Goal: Information Seeking & Learning: Check status

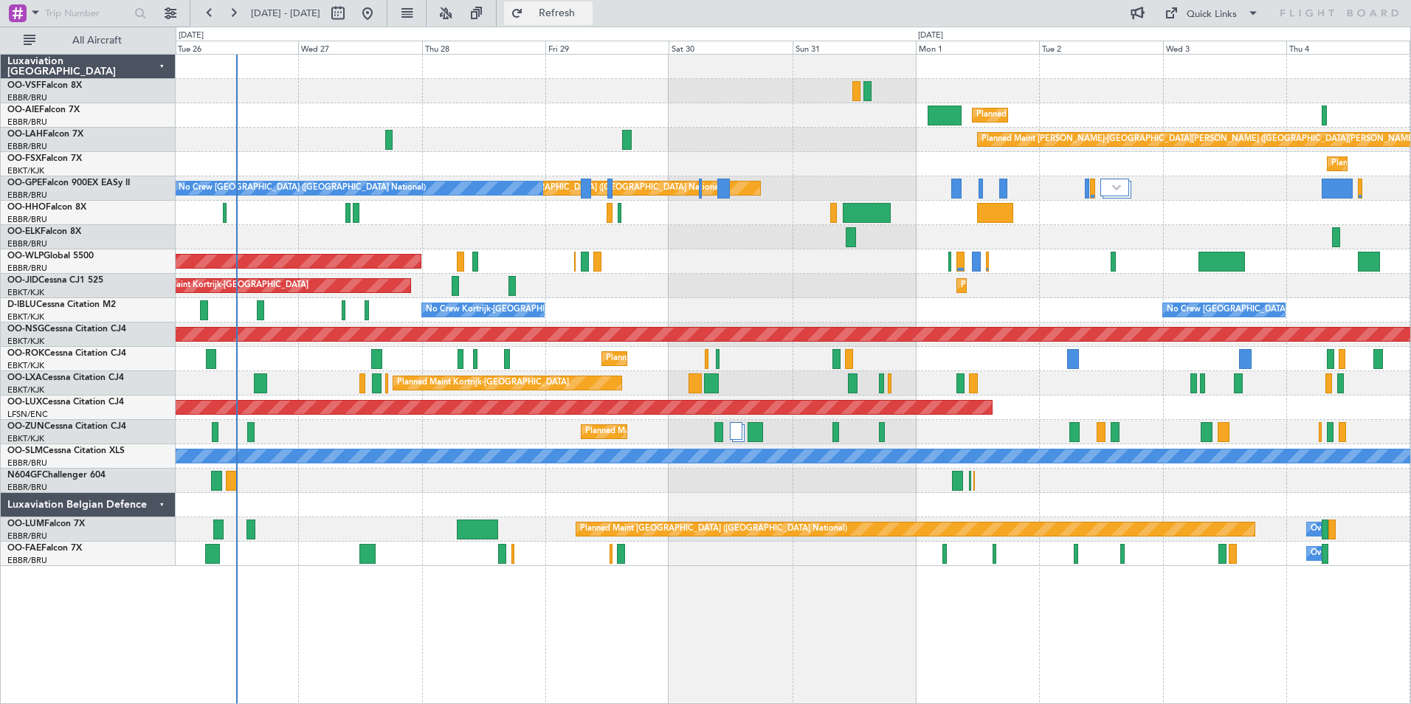
click at [588, 8] on span "Refresh" at bounding box center [557, 13] width 62 height 10
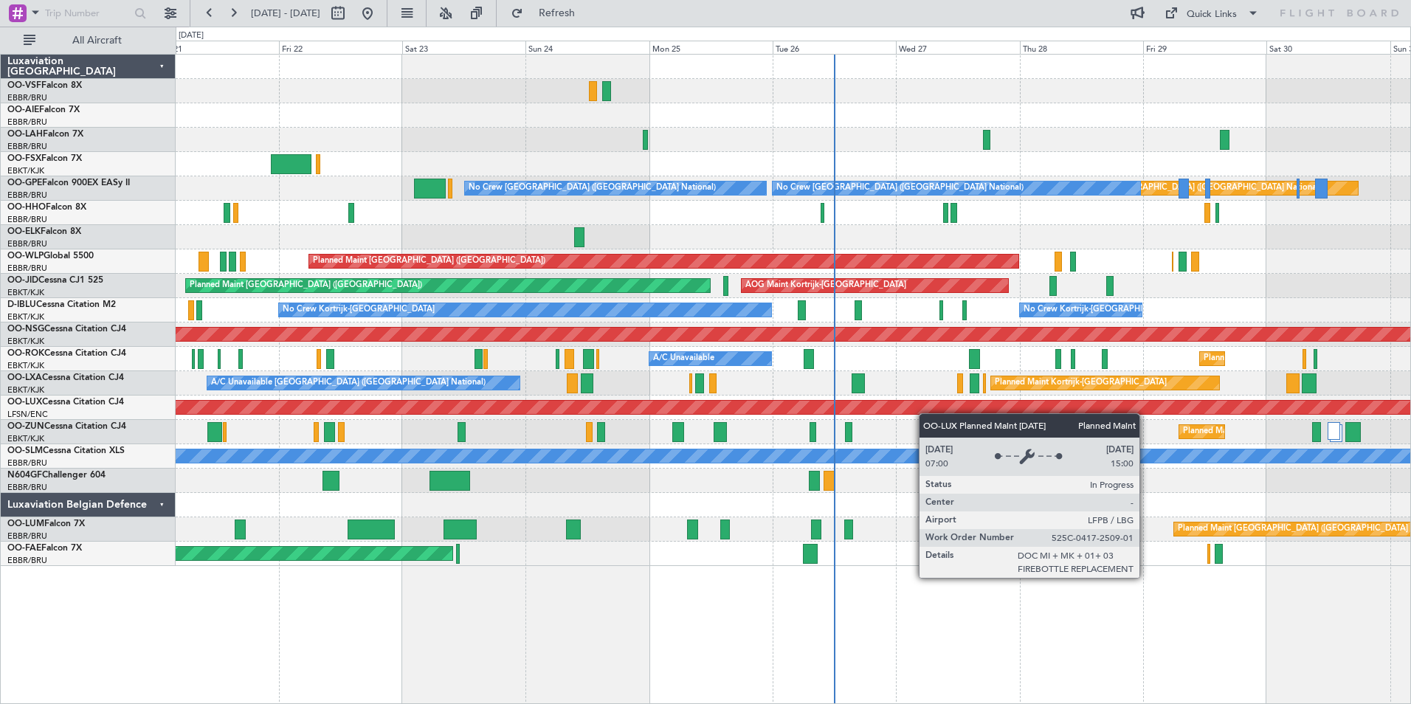
click at [1031, 413] on div "Planned Maint [GEOGRAPHIC_DATA] ([GEOGRAPHIC_DATA]) Planned [GEOGRAPHIC_DATA][P…" at bounding box center [793, 310] width 1235 height 511
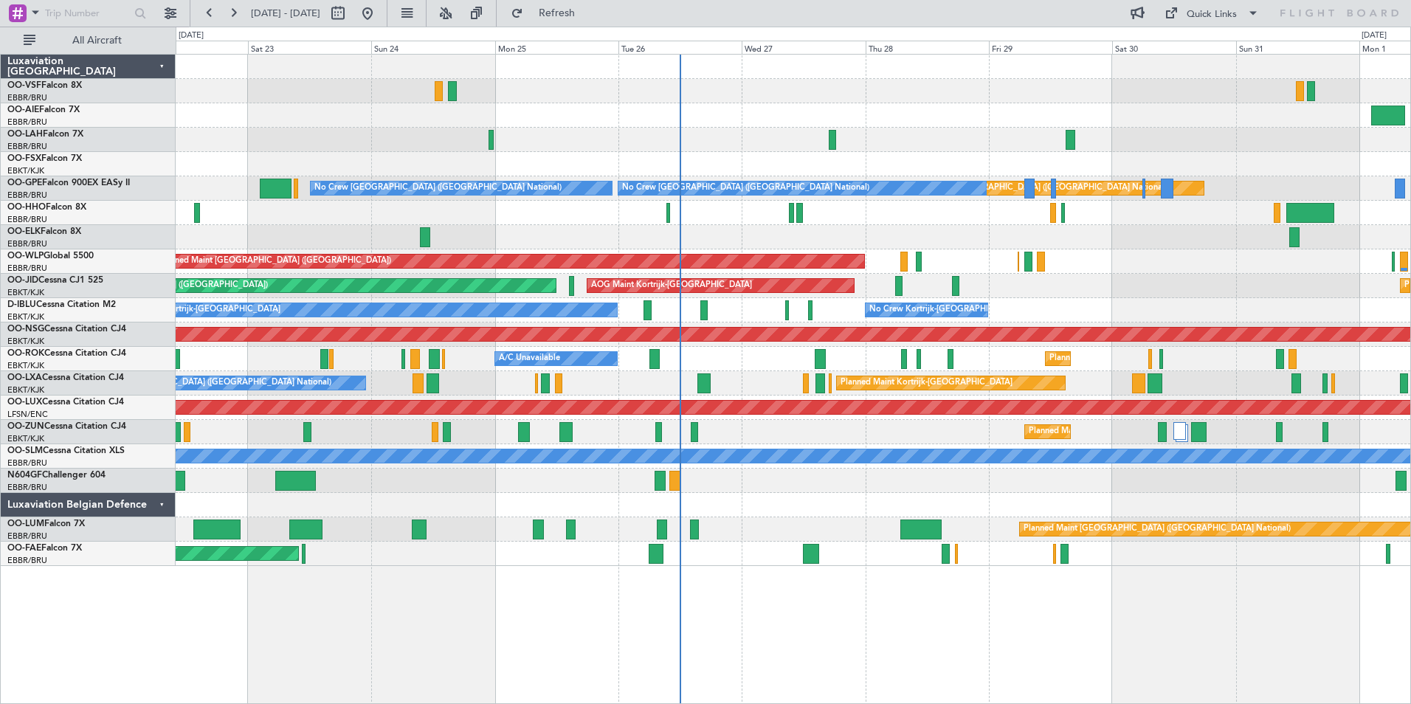
click at [403, 434] on div "Planned Maint Kortrijk-[GEOGRAPHIC_DATA]" at bounding box center [793, 432] width 1235 height 24
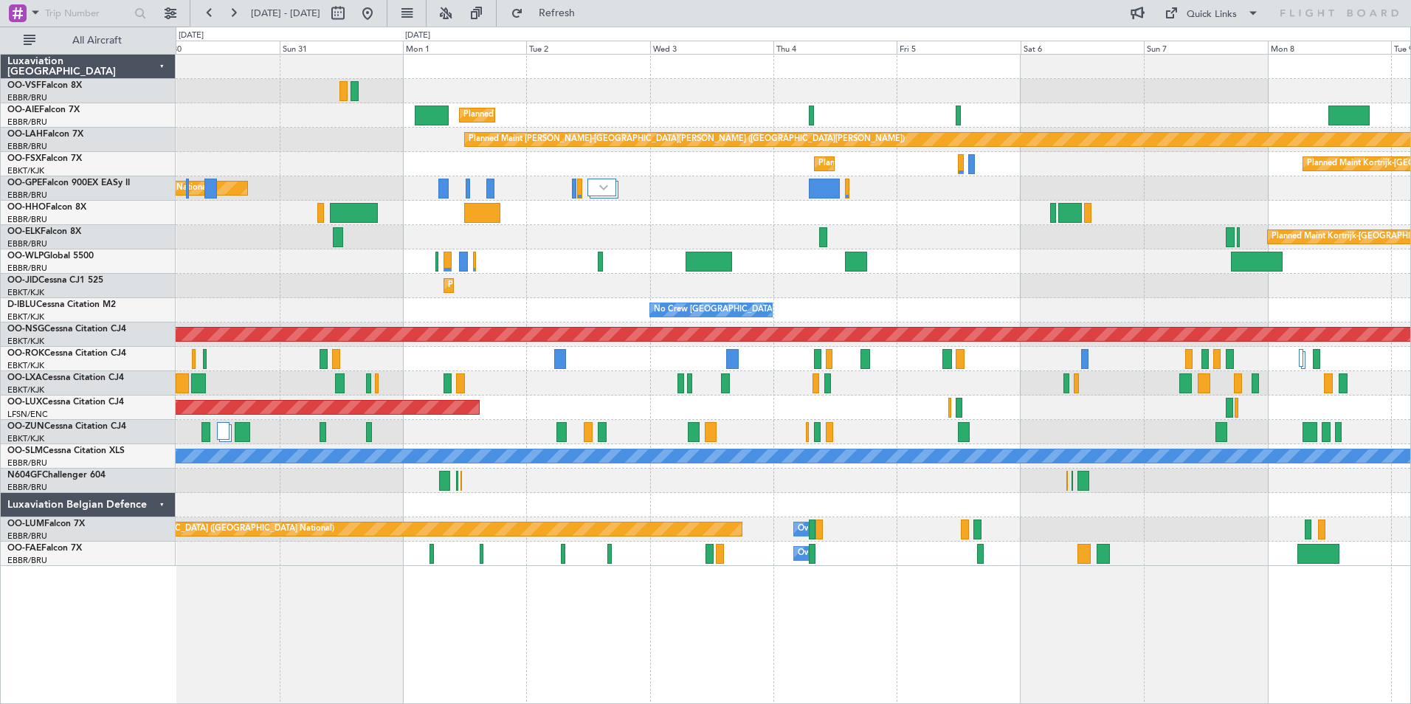
click at [321, 488] on div at bounding box center [793, 481] width 1235 height 24
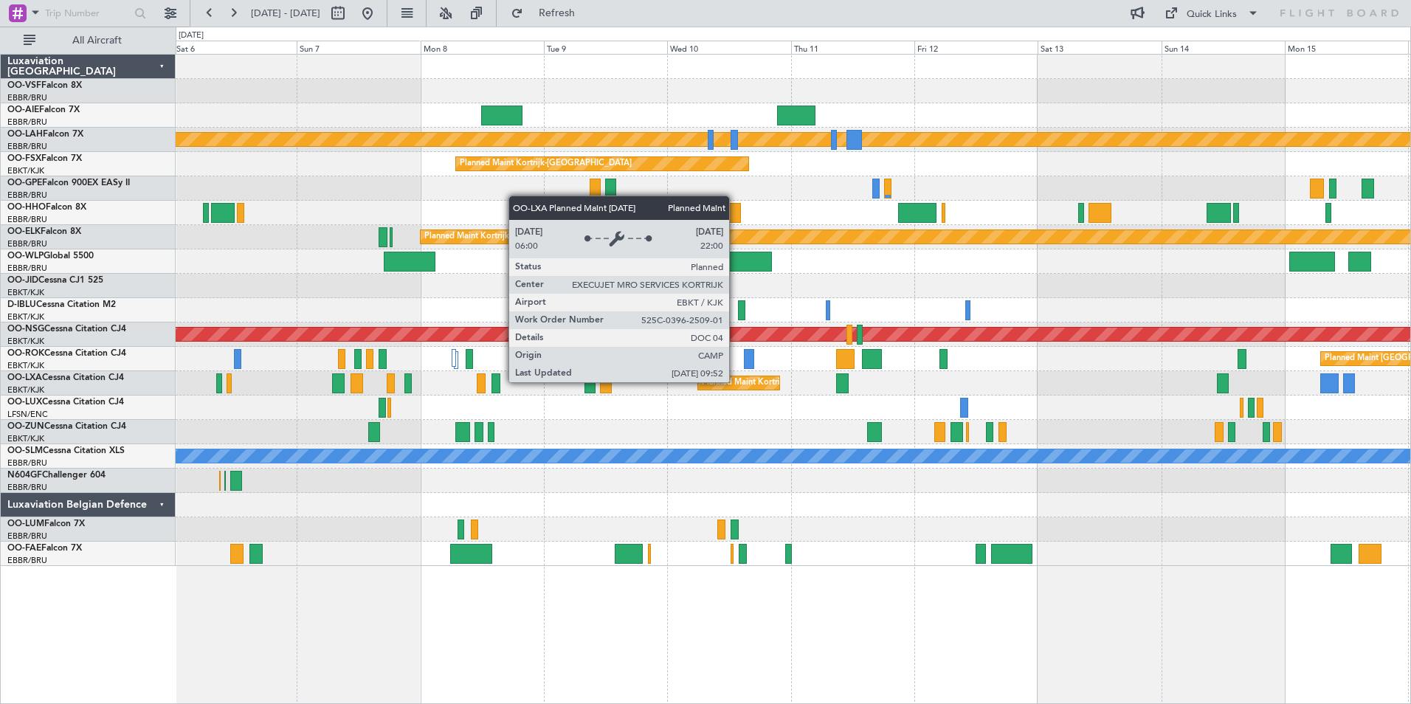
click at [736, 381] on div "Planned Maint Kortrijk-[GEOGRAPHIC_DATA]" at bounding box center [788, 383] width 172 height 22
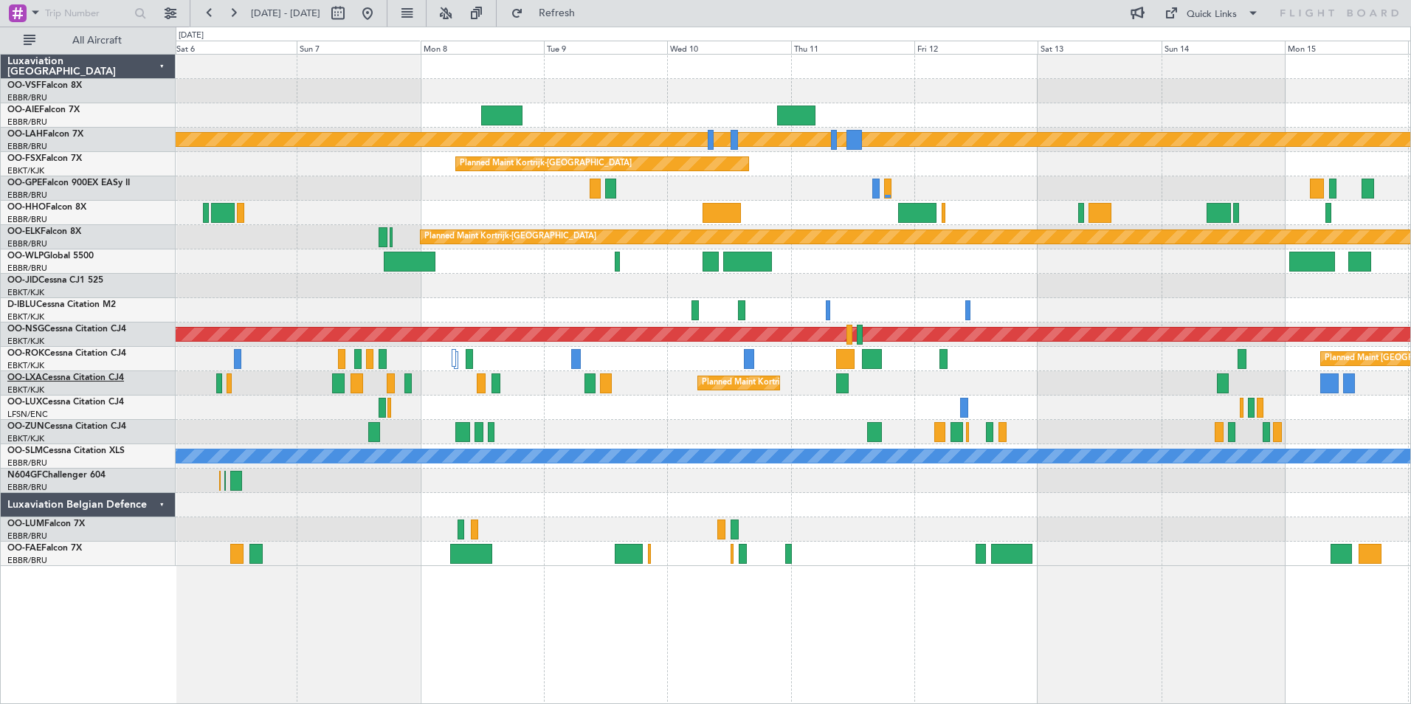
click at [51, 376] on link "OO-LXA Cessna Citation CJ4" at bounding box center [65, 377] width 117 height 9
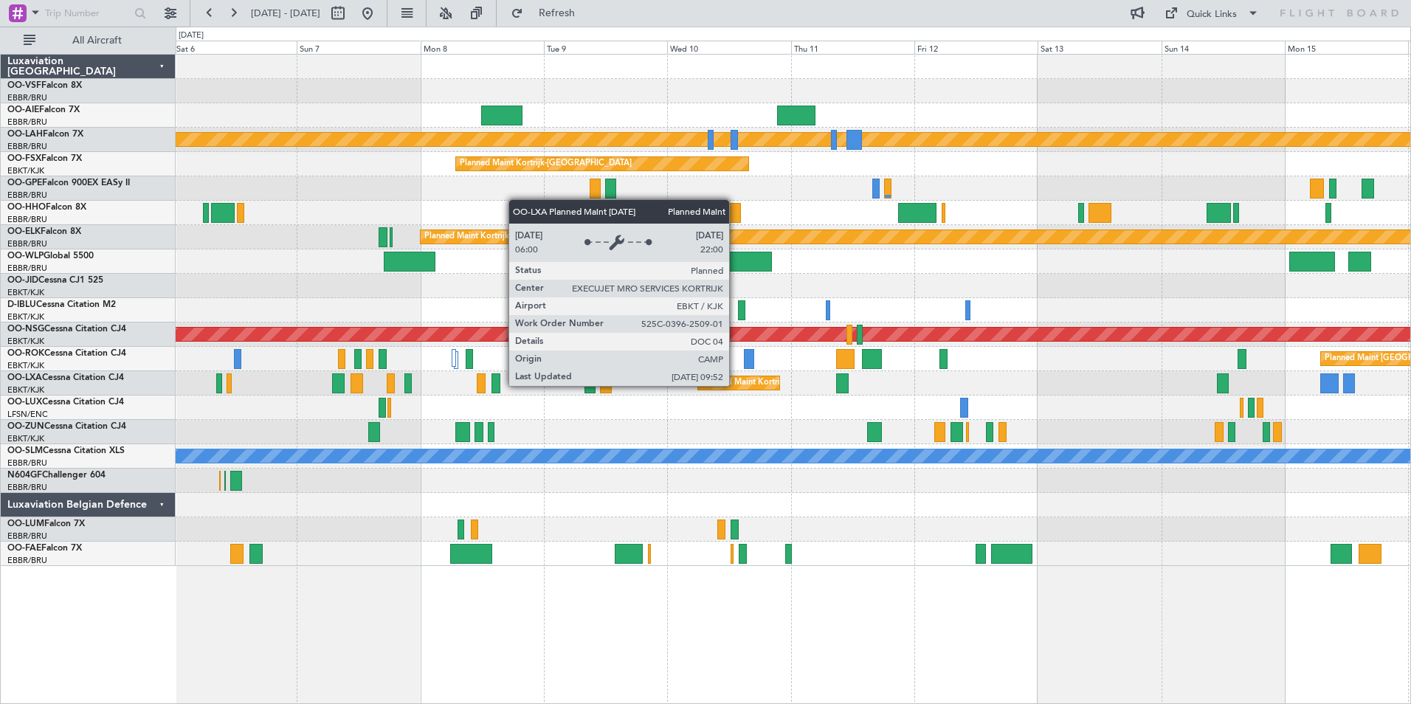
click at [736, 385] on div "Planned Maint Kortrijk-[GEOGRAPHIC_DATA]" at bounding box center [788, 383] width 172 height 22
click at [748, 384] on div "Planned Maint Kortrijk-[GEOGRAPHIC_DATA]" at bounding box center [788, 383] width 172 height 22
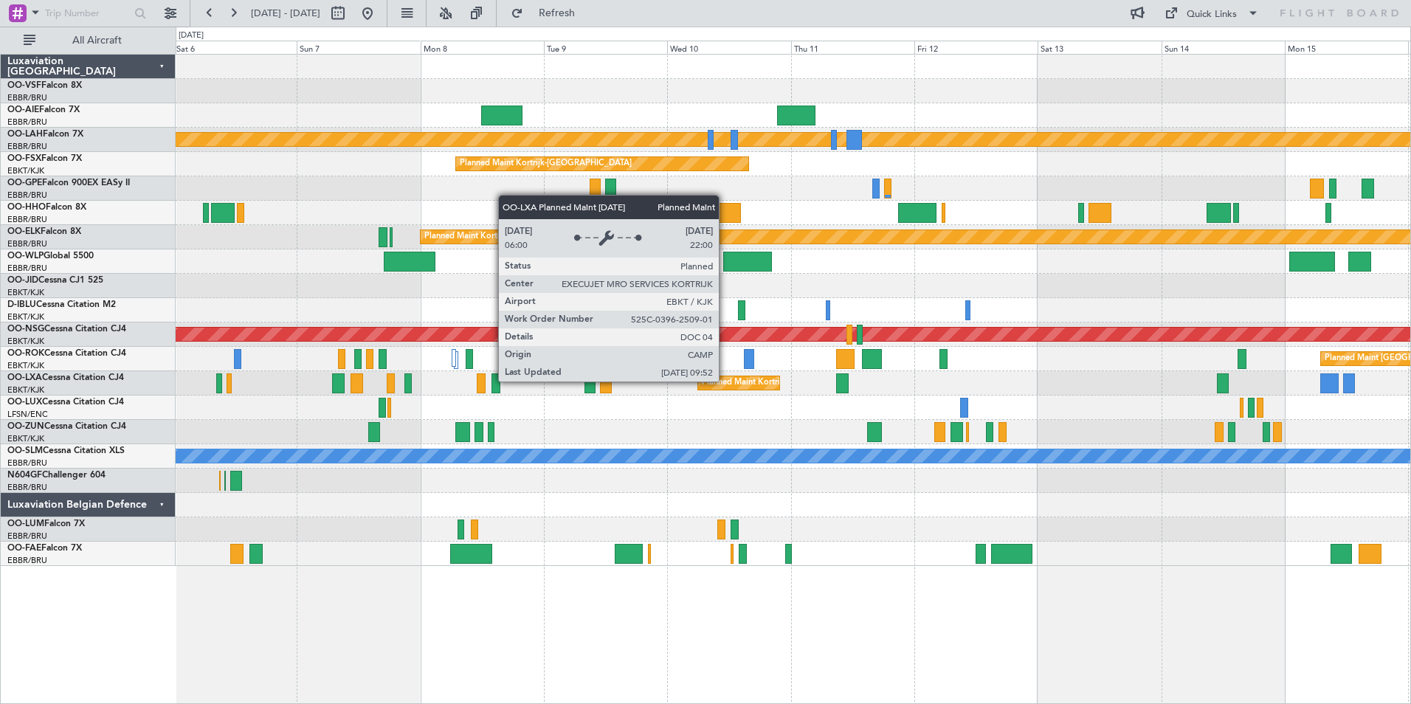
click at [692, 422] on div at bounding box center [793, 432] width 1235 height 24
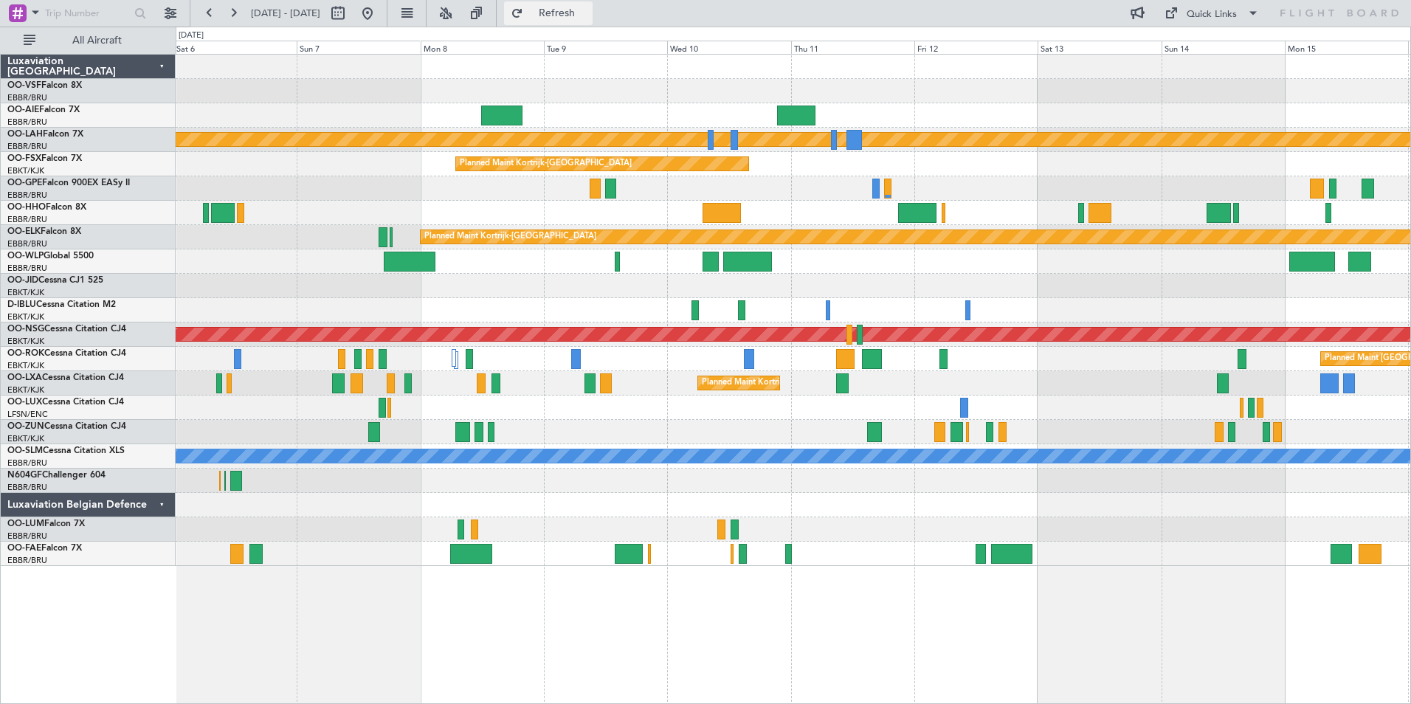
click at [588, 13] on span "Refresh" at bounding box center [557, 13] width 62 height 10
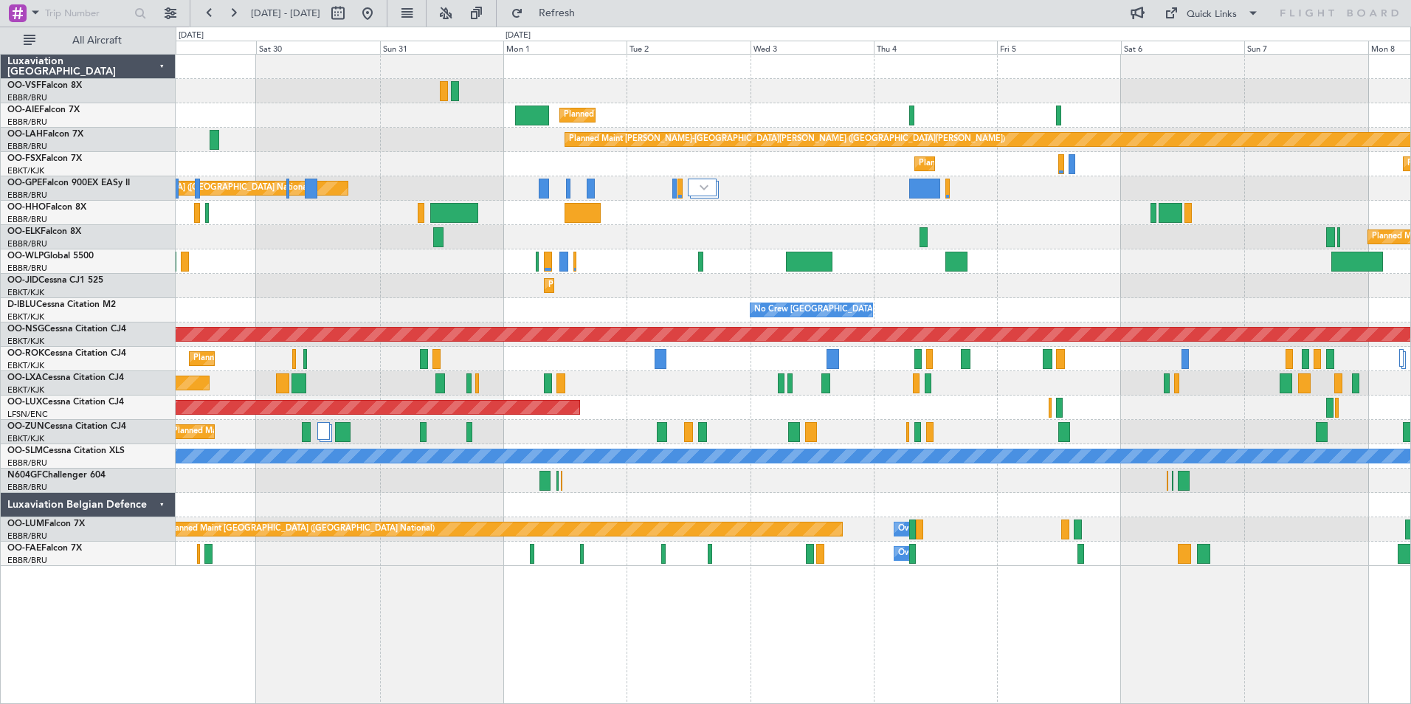
click at [1269, 362] on div "Planned Maint [GEOGRAPHIC_DATA] ([GEOGRAPHIC_DATA]) Planned [GEOGRAPHIC_DATA][P…" at bounding box center [793, 310] width 1235 height 511
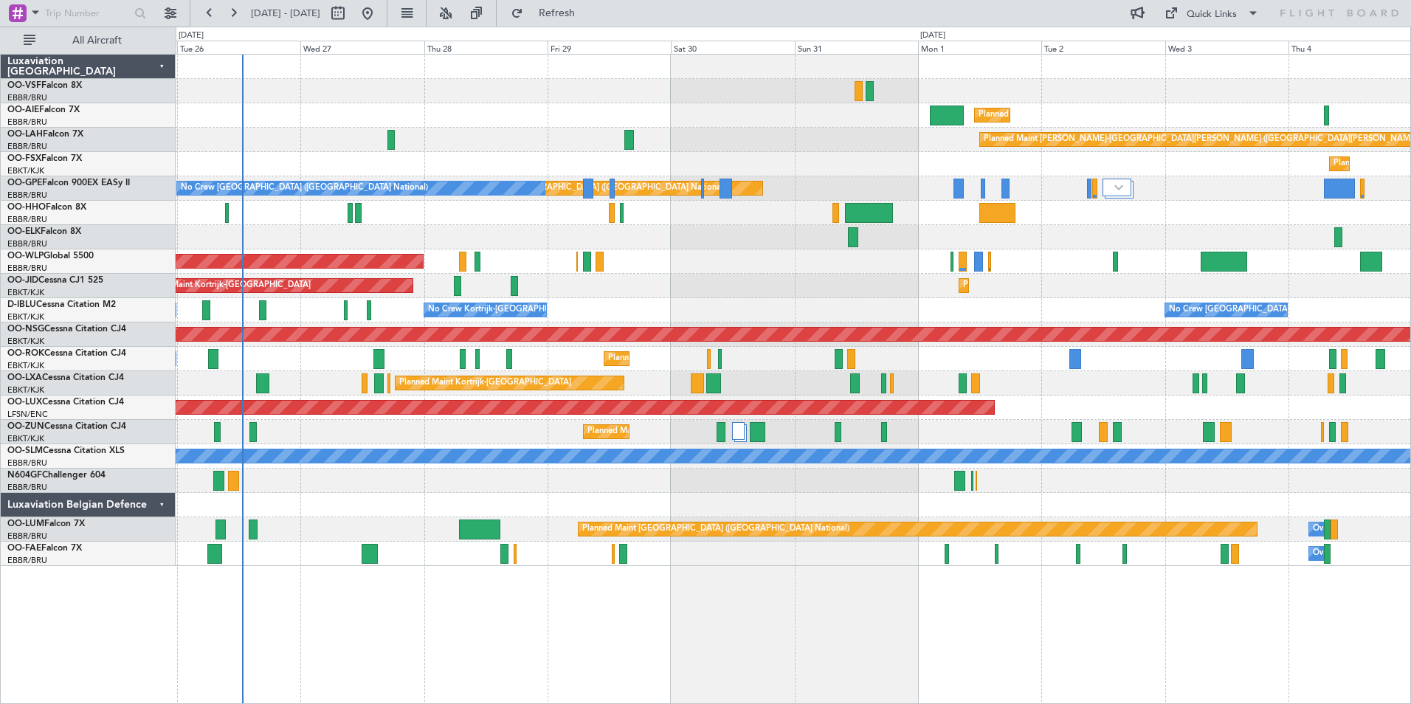
click at [339, 130] on div "Planned Maint [PERSON_NAME]-[GEOGRAPHIC_DATA][PERSON_NAME] ([GEOGRAPHIC_DATA][P…" at bounding box center [793, 140] width 1235 height 24
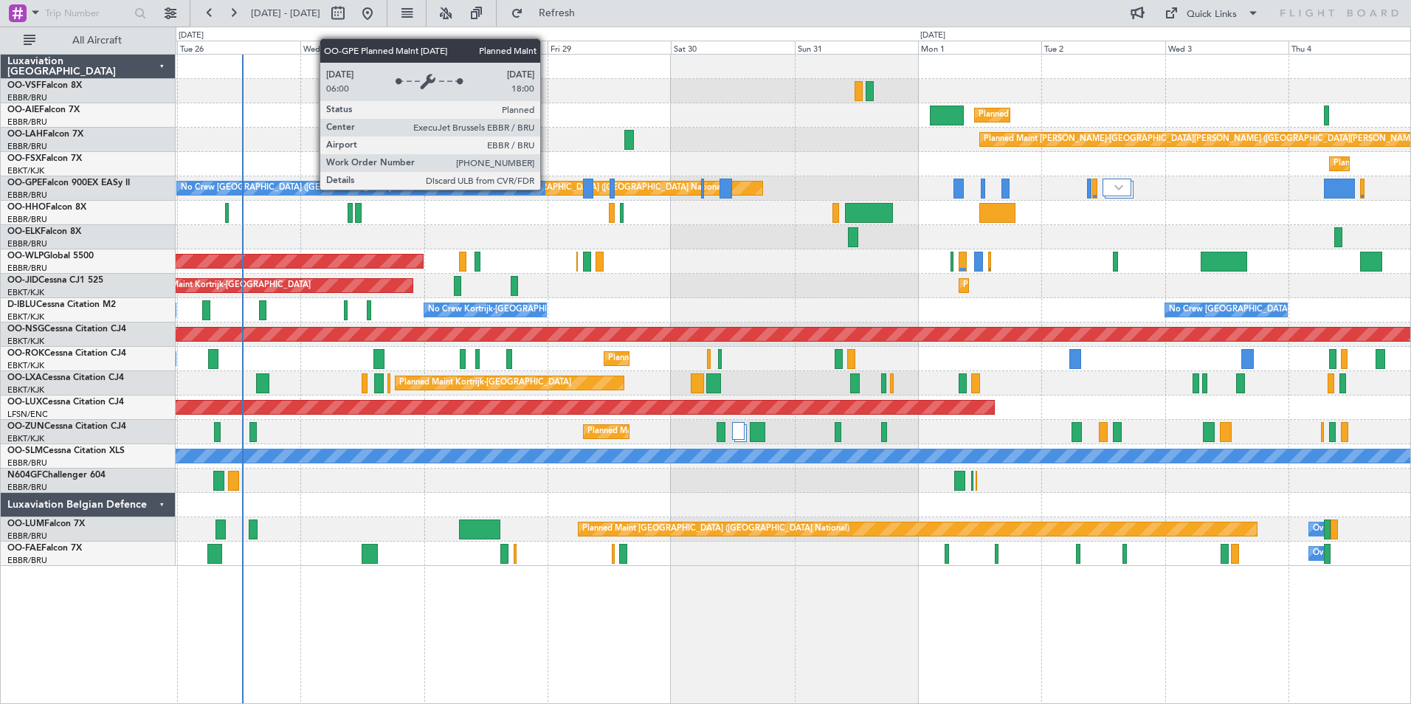
click at [547, 189] on div "Planned Maint [GEOGRAPHIC_DATA] ([GEOGRAPHIC_DATA] National)" at bounding box center [591, 188] width 267 height 22
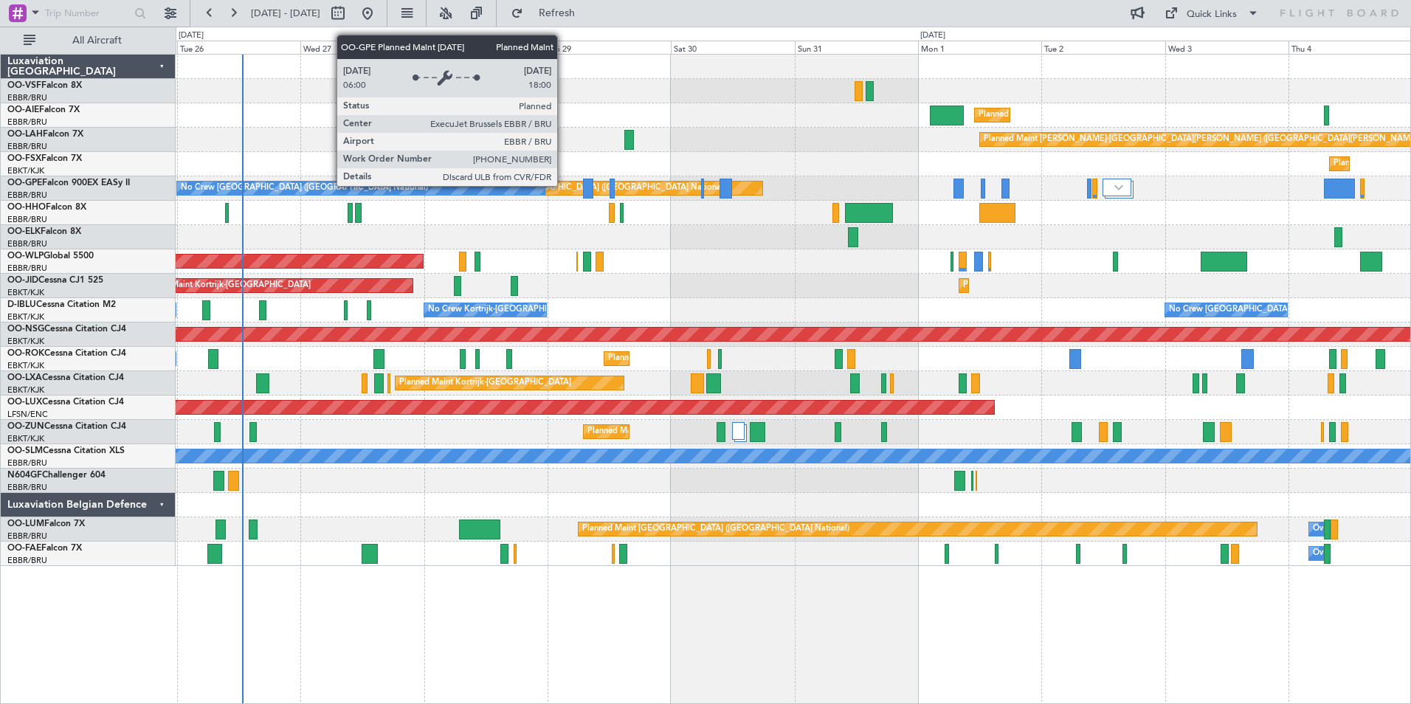
click at [564, 185] on div "Planned Maint [GEOGRAPHIC_DATA] ([GEOGRAPHIC_DATA] National)" at bounding box center [591, 188] width 267 height 22
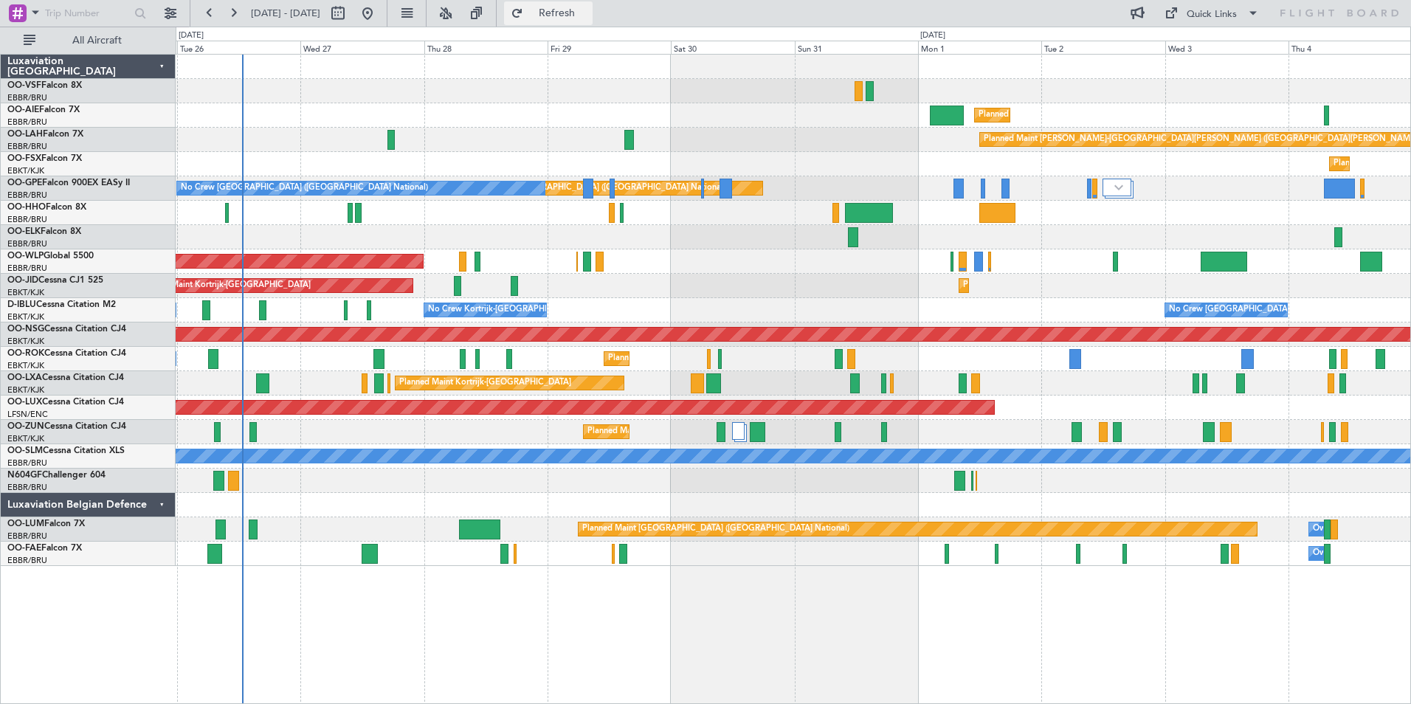
click at [588, 10] on span "Refresh" at bounding box center [557, 13] width 62 height 10
click at [232, 13] on button at bounding box center [233, 13] width 24 height 24
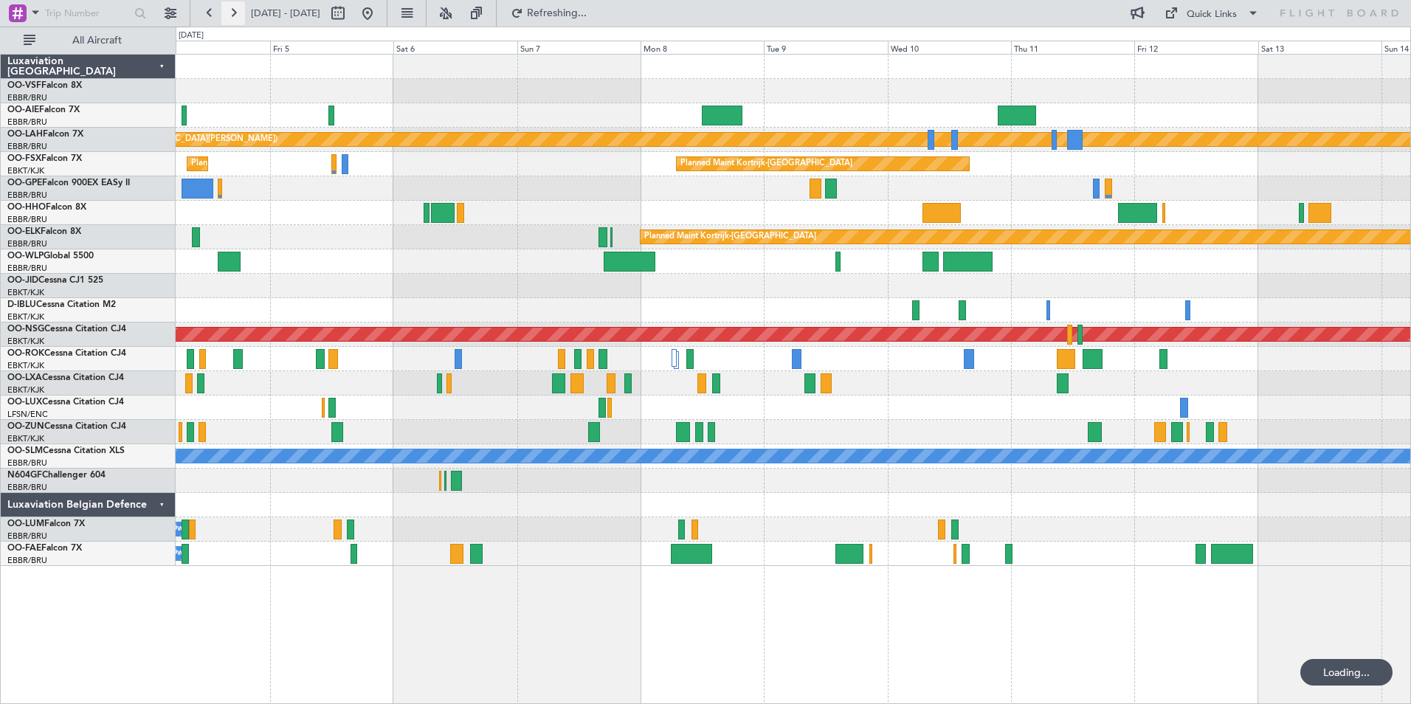
click at [232, 13] on button at bounding box center [233, 13] width 24 height 24
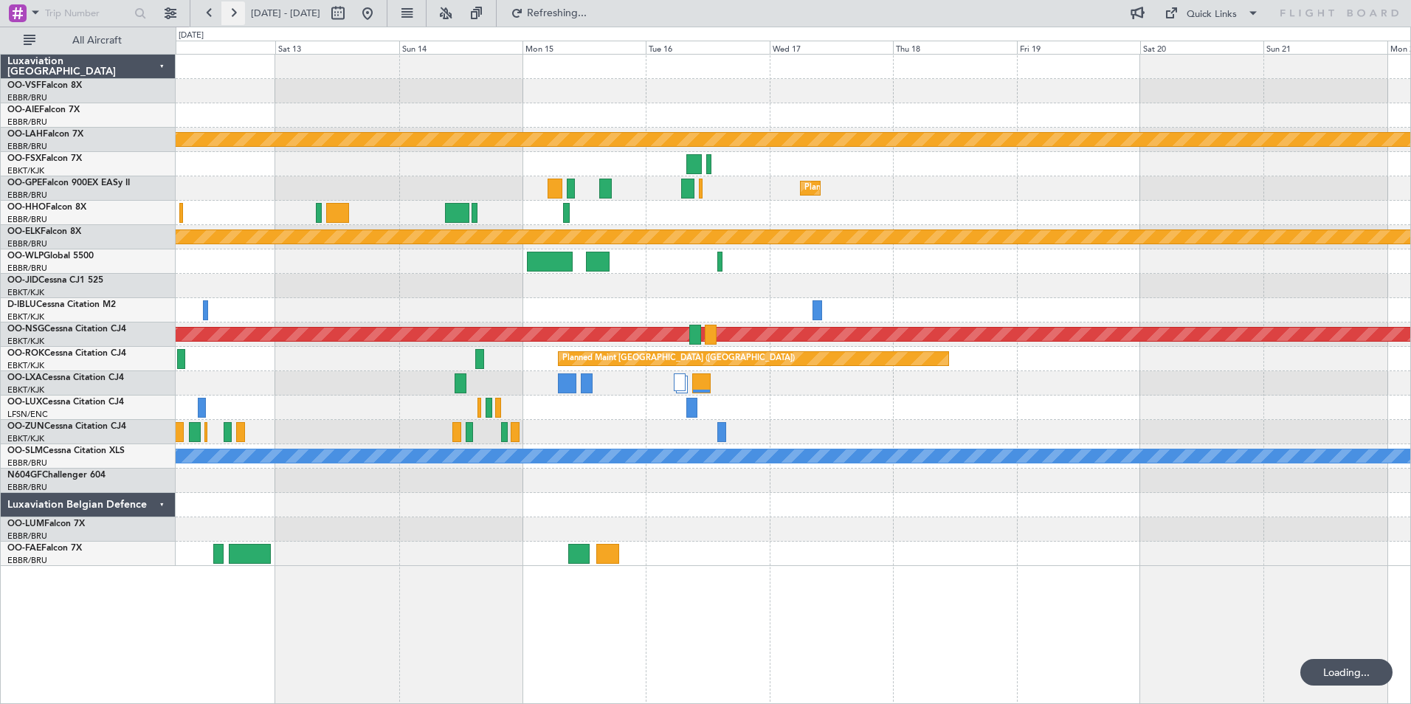
click at [233, 12] on button at bounding box center [233, 13] width 24 height 24
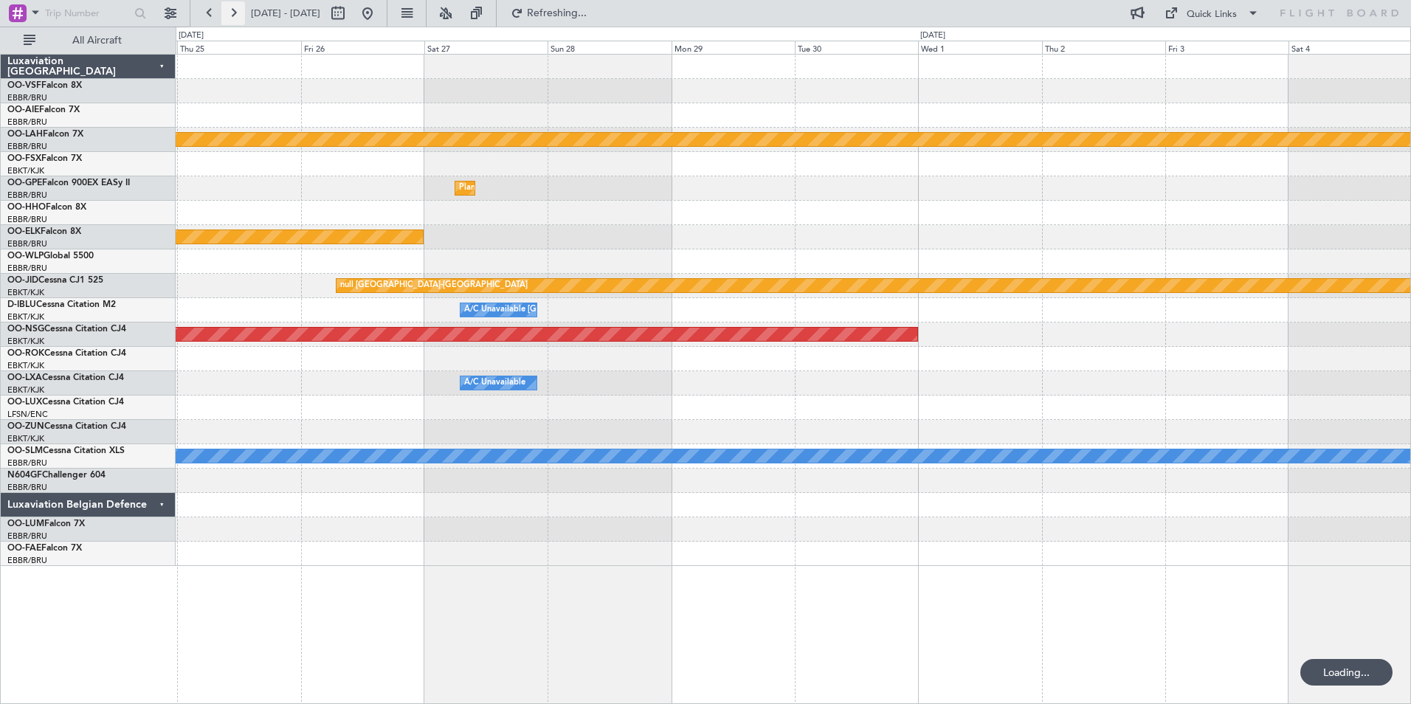
click at [233, 12] on button at bounding box center [233, 13] width 24 height 24
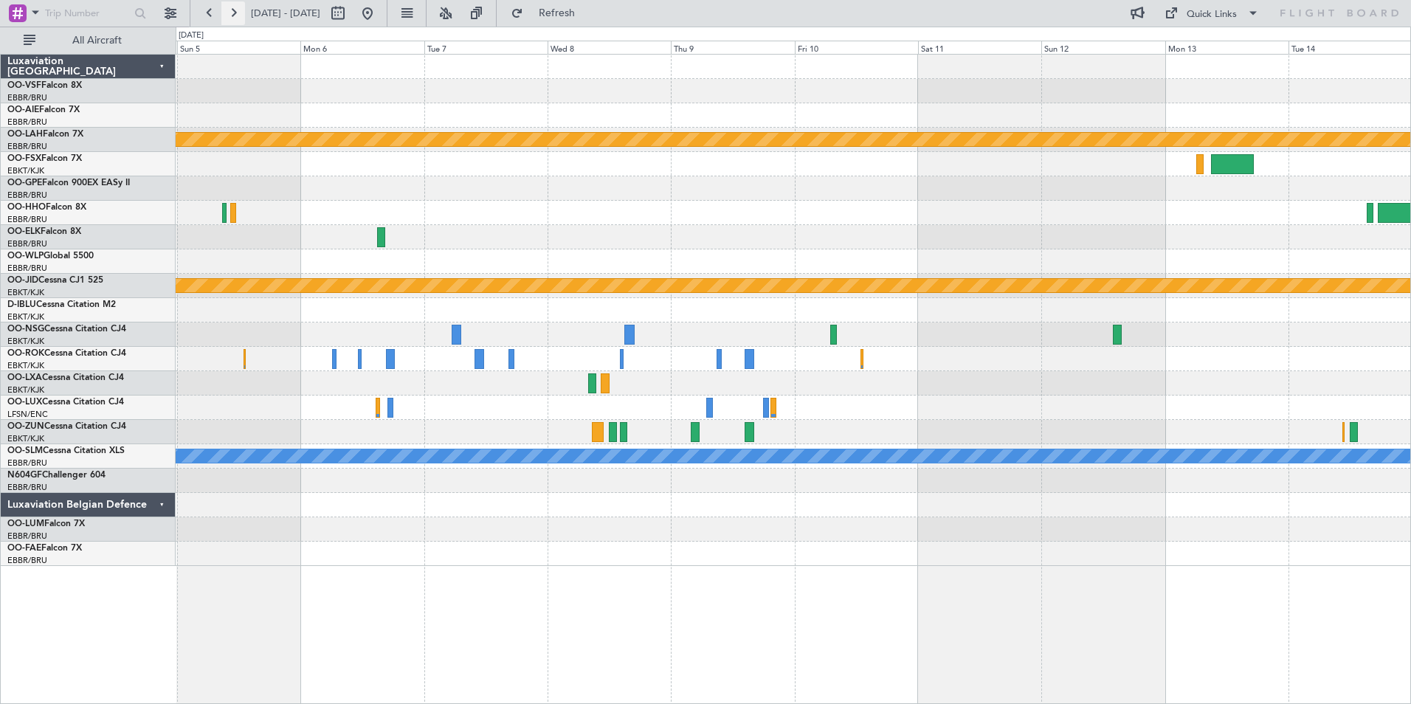
click at [233, 12] on button at bounding box center [233, 13] width 24 height 24
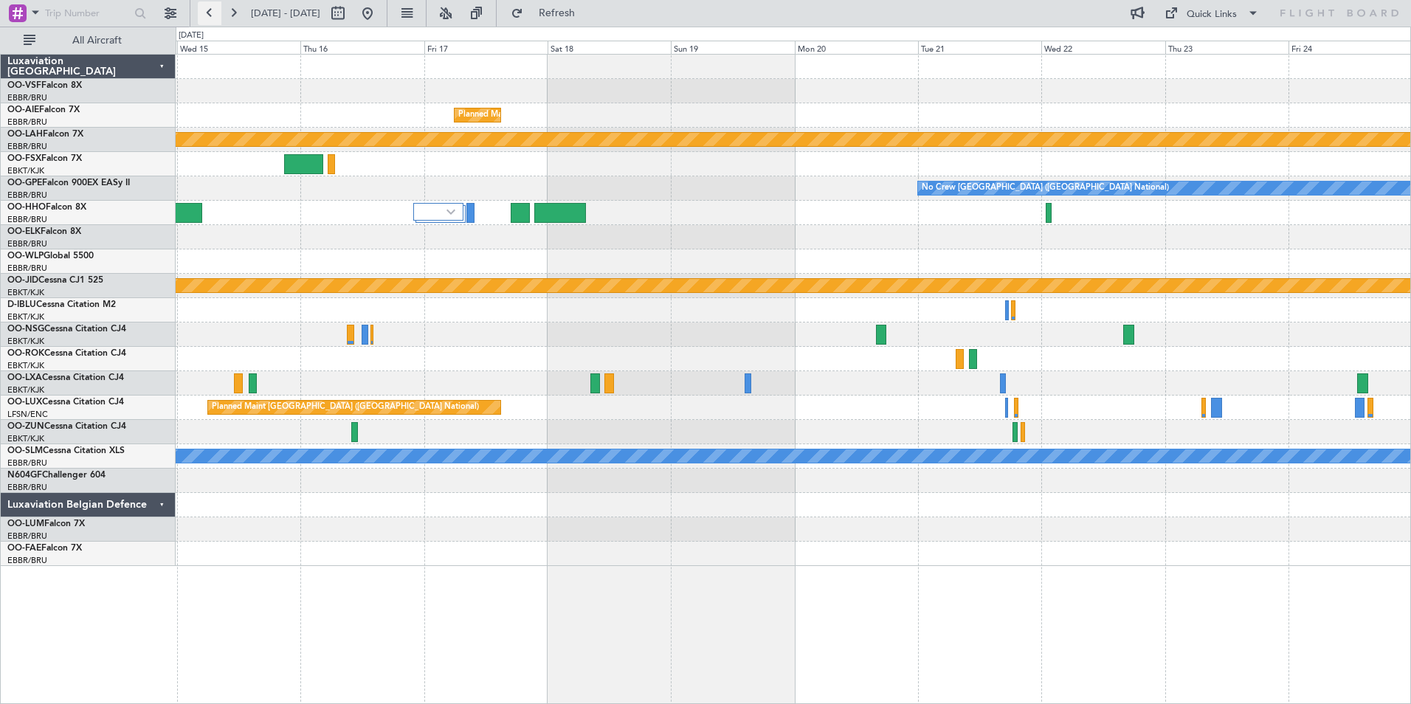
click at [209, 9] on button at bounding box center [210, 13] width 24 height 24
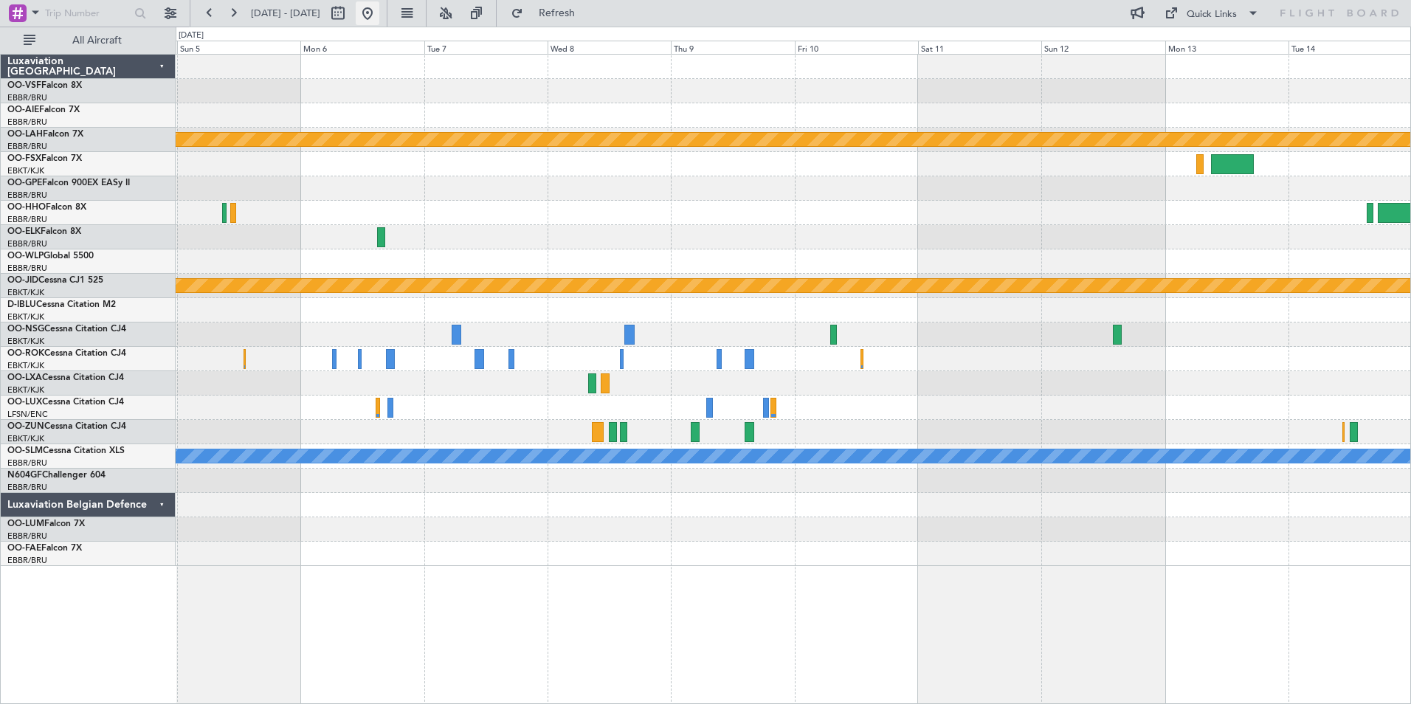
click at [379, 17] on button at bounding box center [368, 13] width 24 height 24
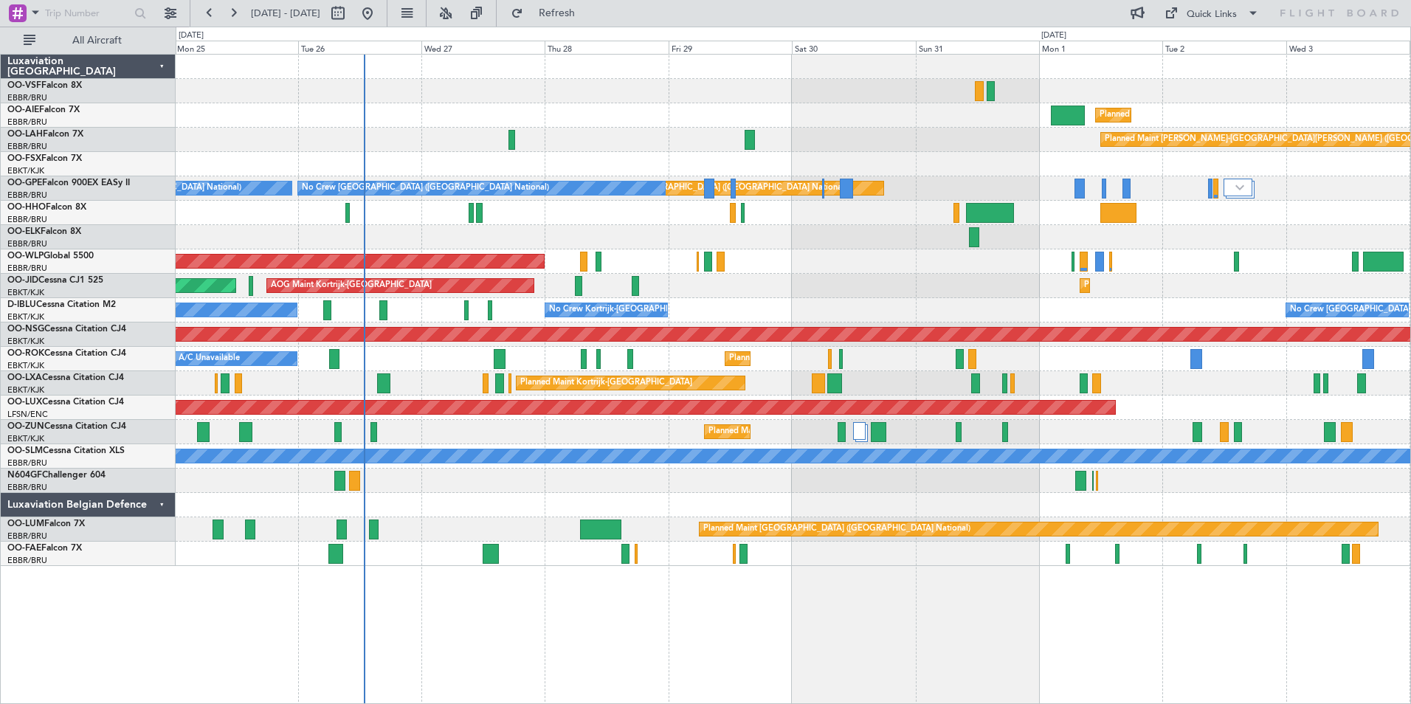
click at [626, 435] on div "Planned Maint Kortrijk-[GEOGRAPHIC_DATA]" at bounding box center [793, 432] width 1235 height 24
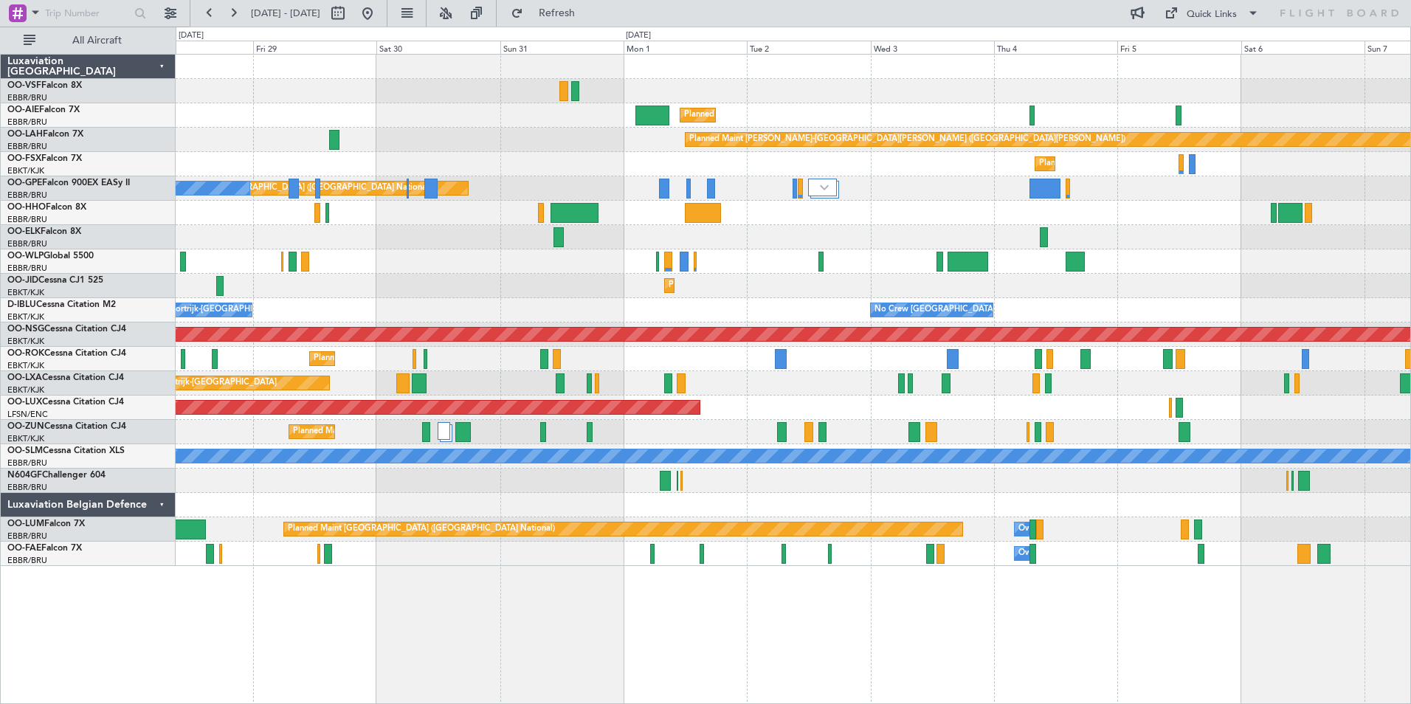
click at [785, 303] on div "Planned Maint [GEOGRAPHIC_DATA] ([GEOGRAPHIC_DATA]) Planned [GEOGRAPHIC_DATA][P…" at bounding box center [793, 310] width 1235 height 511
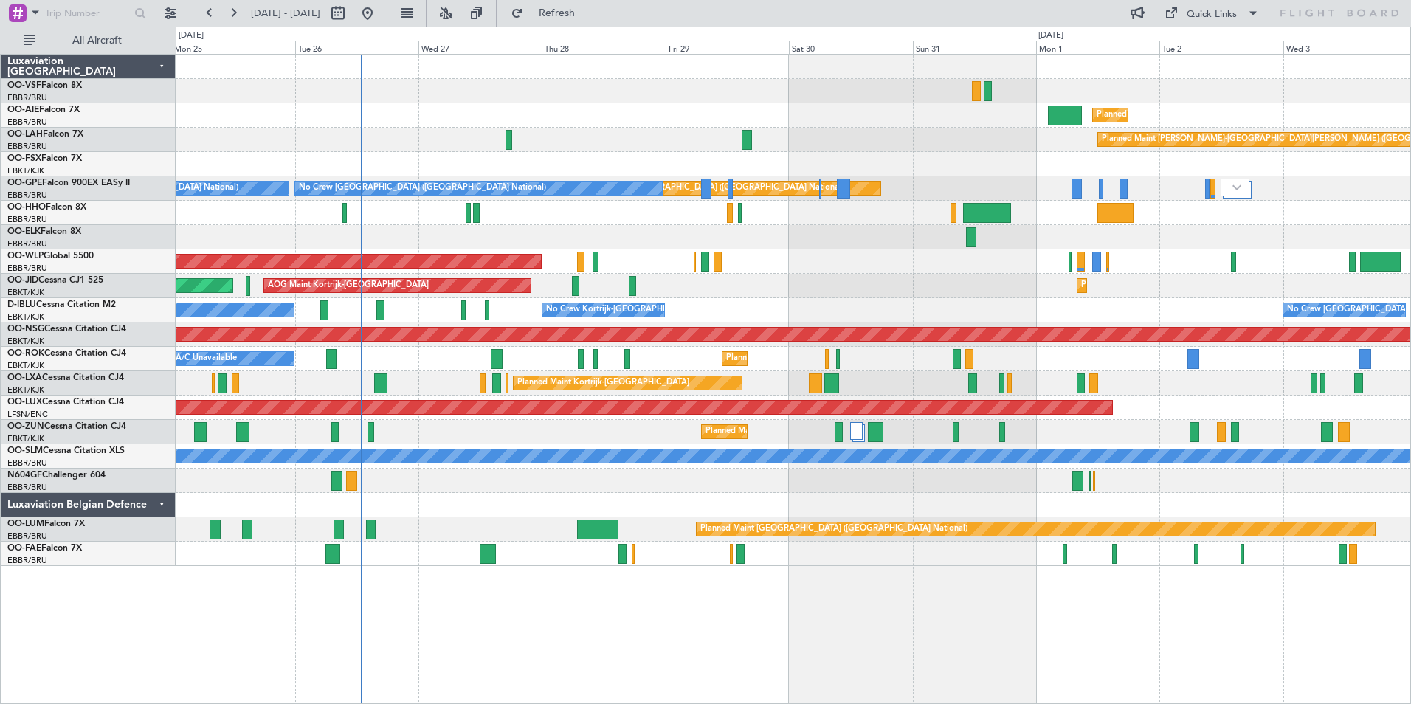
click at [1184, 274] on div "Planned Maint Kortrijk-[GEOGRAPHIC_DATA] AOG Maint [GEOGRAPHIC_DATA]-[GEOGRAPHI…" at bounding box center [793, 286] width 1235 height 24
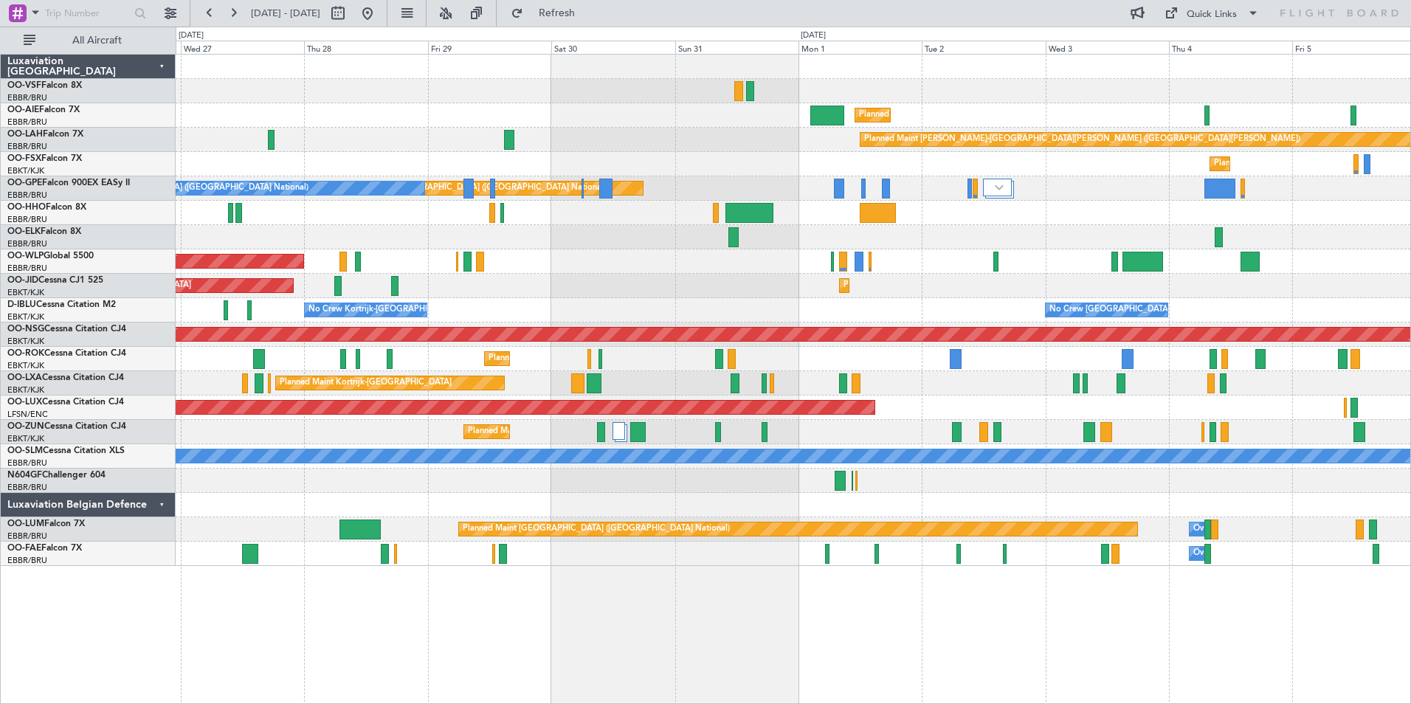
click at [767, 289] on div "Planned Maint Kortrijk-[GEOGRAPHIC_DATA] AOG Maint [GEOGRAPHIC_DATA]-[GEOGRAPHI…" at bounding box center [793, 286] width 1235 height 24
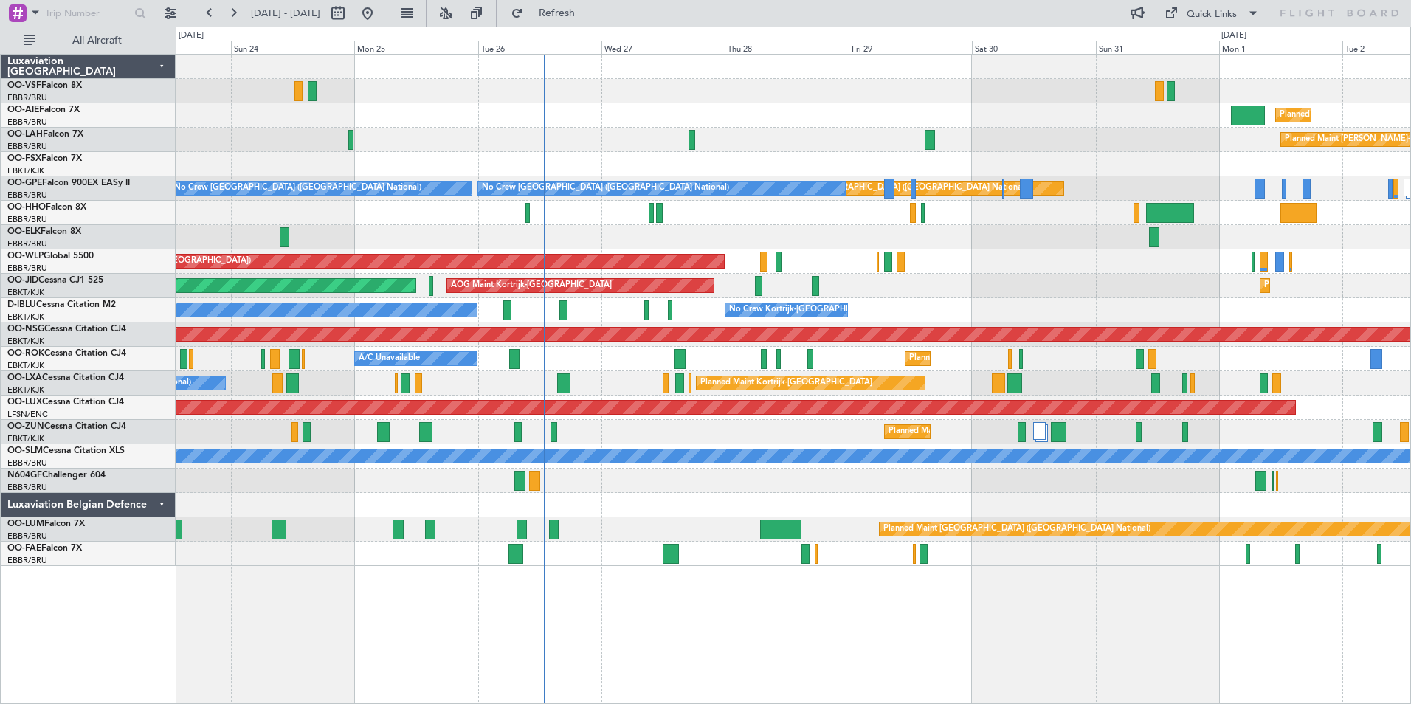
click at [987, 316] on div "Planned Maint [GEOGRAPHIC_DATA] ([GEOGRAPHIC_DATA]) Planned [GEOGRAPHIC_DATA][P…" at bounding box center [793, 310] width 1235 height 511
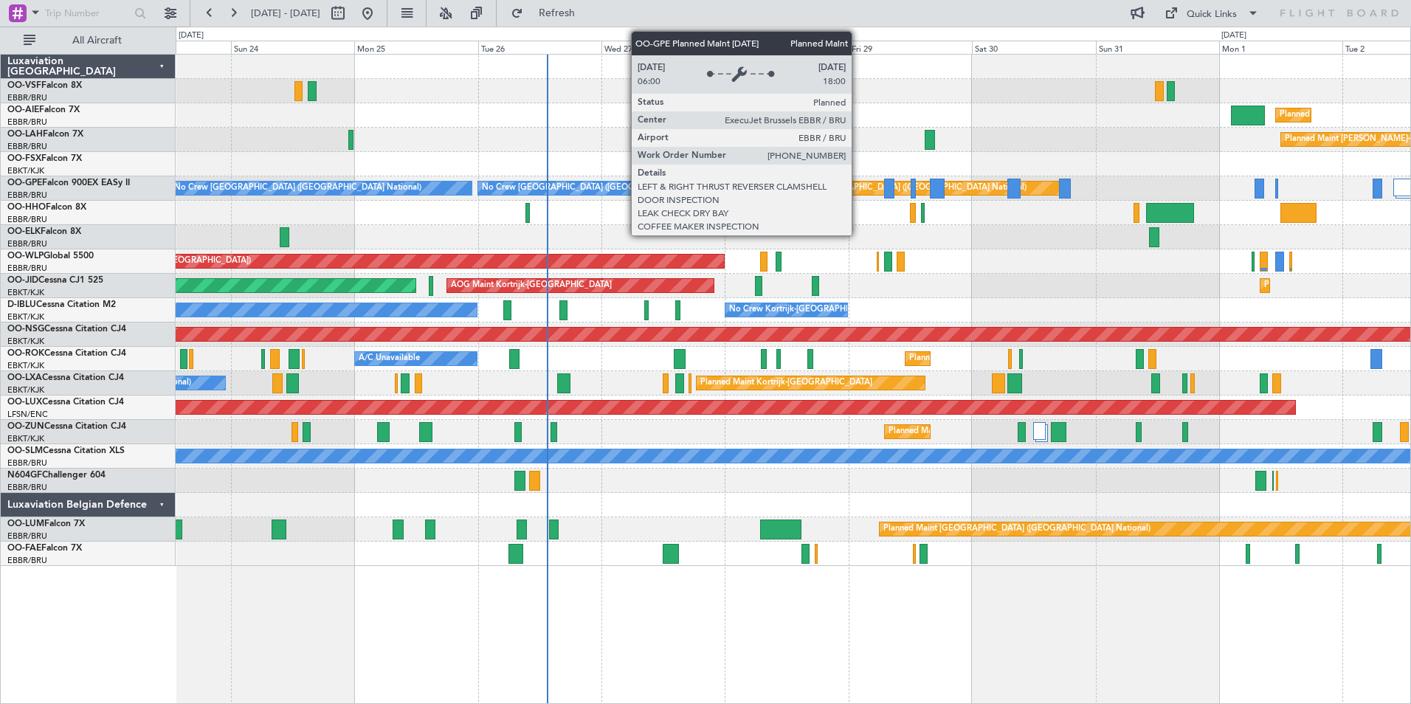
click at [858, 190] on div "Planned Maint [GEOGRAPHIC_DATA] ([GEOGRAPHIC_DATA] National)" at bounding box center [892, 188] width 267 height 22
